Goal: Information Seeking & Learning: Find specific fact

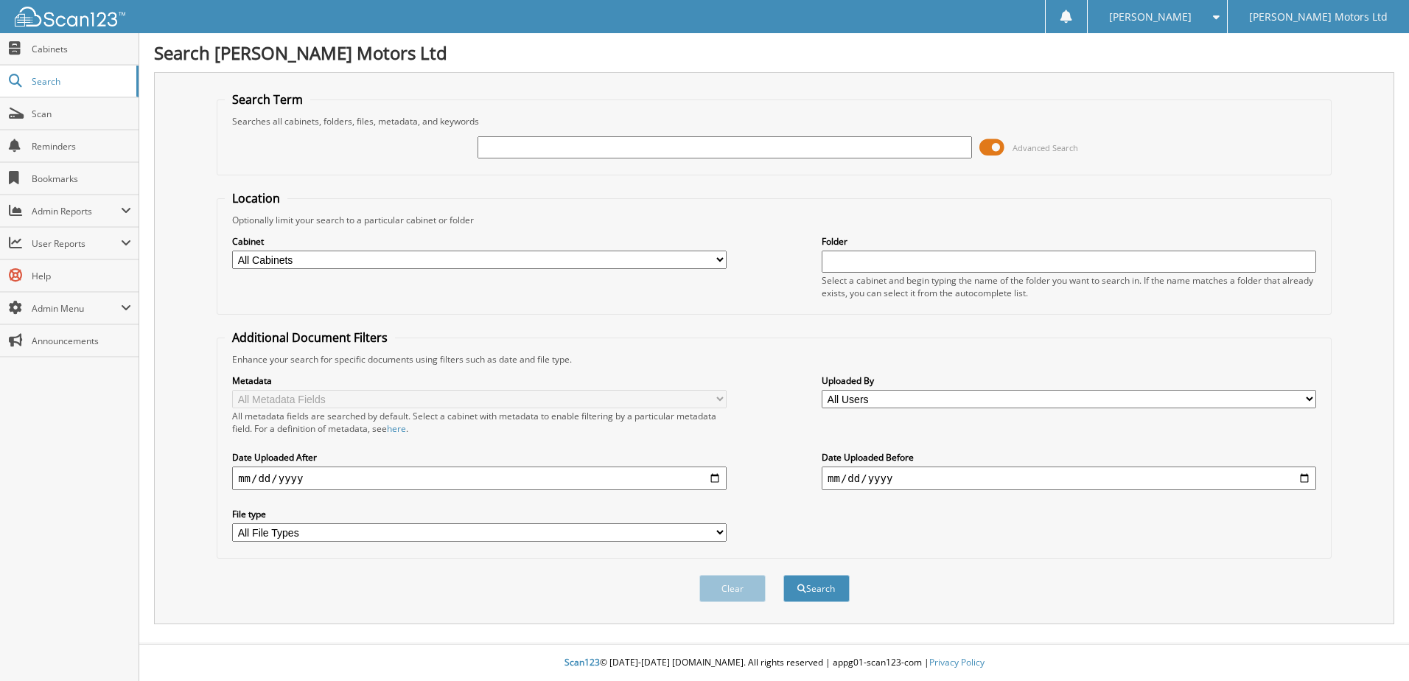
click at [724, 144] on input "text" at bounding box center [724, 147] width 494 height 22
type input "[PERSON_NAME]"
click at [783, 575] on button "Search" at bounding box center [816, 588] width 66 height 27
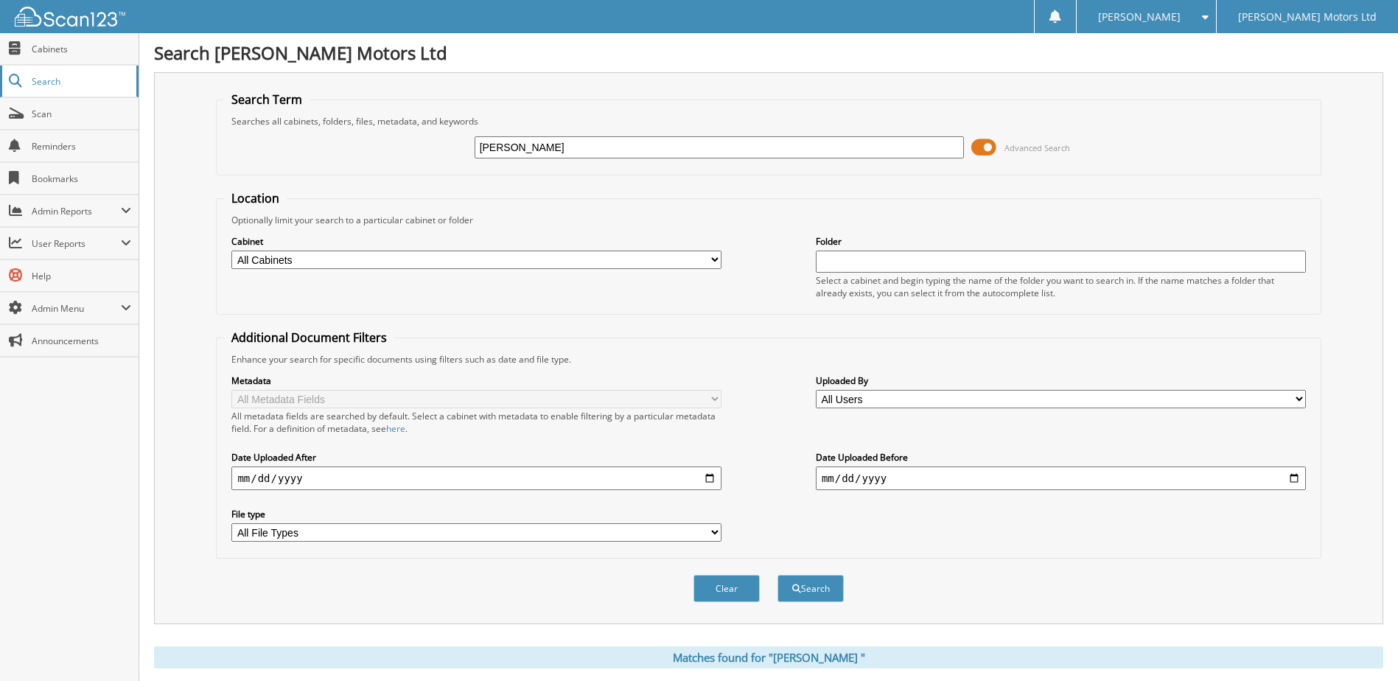
click at [42, 80] on span "Search" at bounding box center [80, 81] width 97 height 13
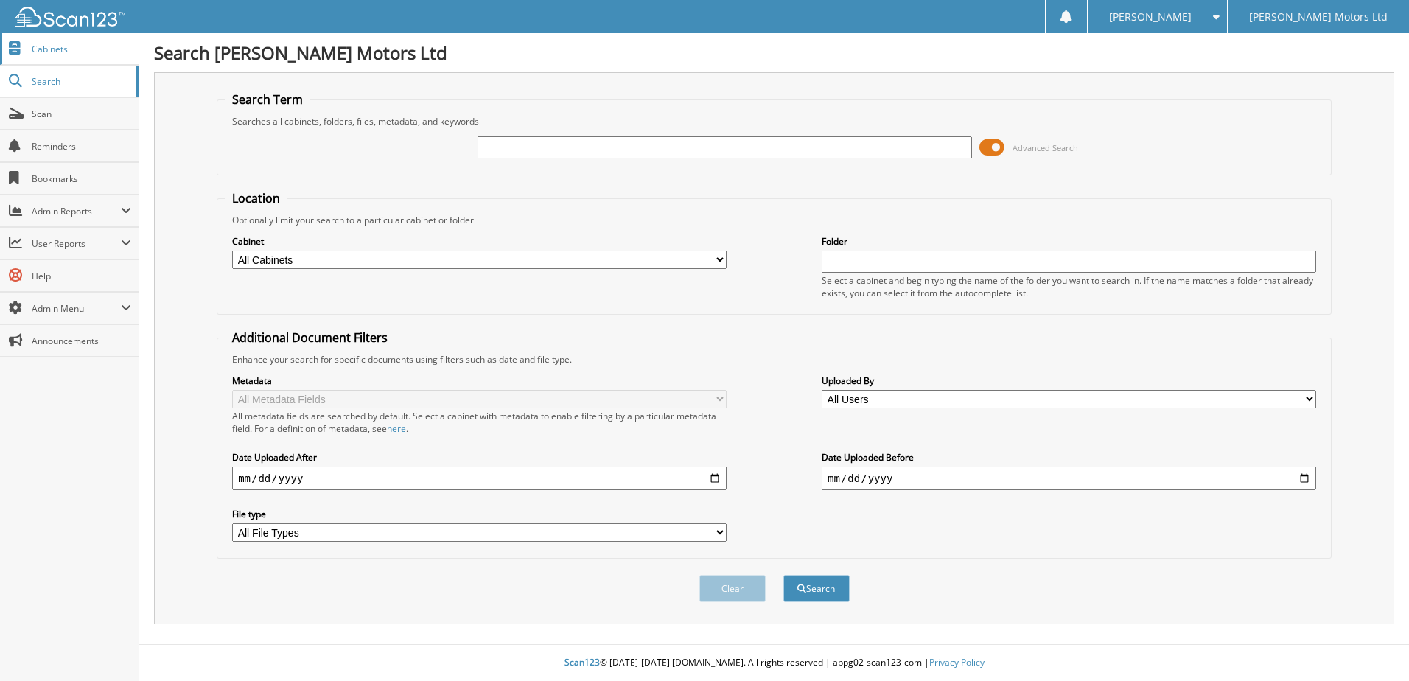
click at [48, 50] on span "Cabinets" at bounding box center [81, 49] width 99 height 13
